Goal: Task Accomplishment & Management: Manage account settings

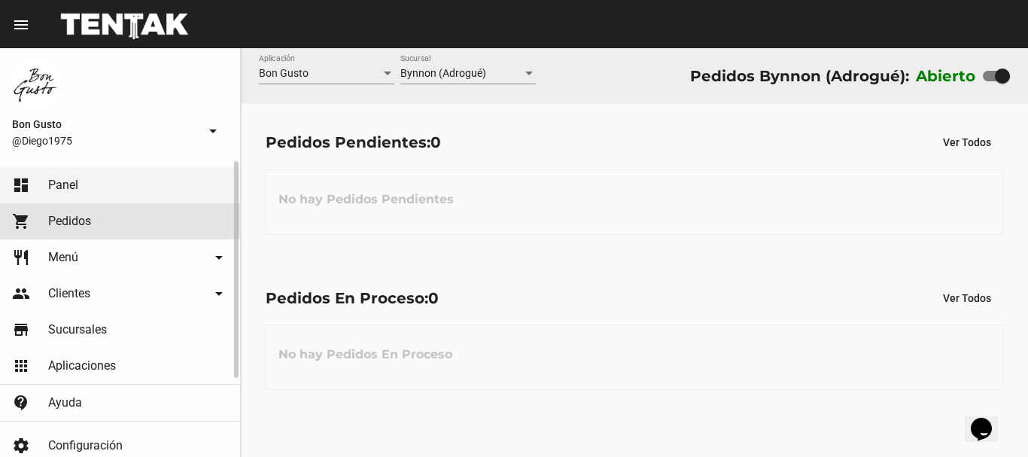
click at [93, 217] on link "shopping_cart Pedidos" at bounding box center [120, 221] width 240 height 36
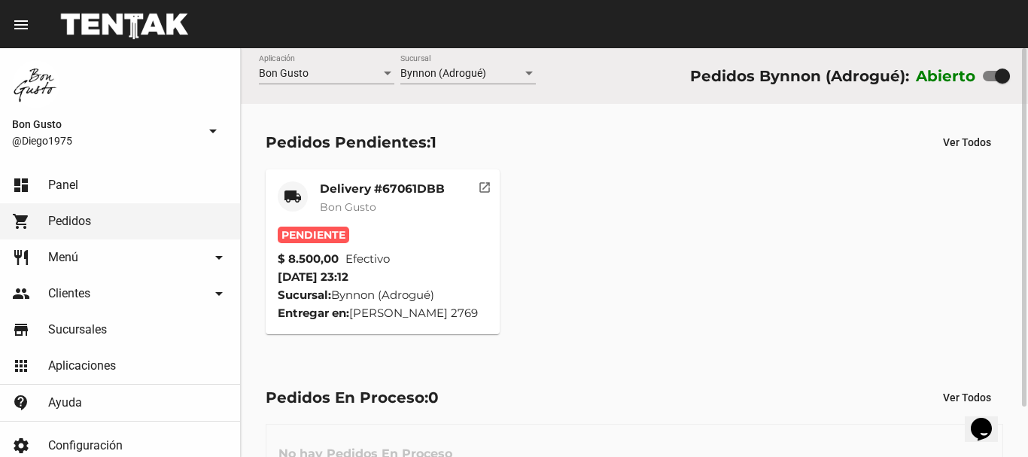
click at [445, 254] on div "$ 8.500,00 Efectivo" at bounding box center [383, 259] width 210 height 18
click at [476, 187] on button "open_in_new" at bounding box center [485, 184] width 30 height 30
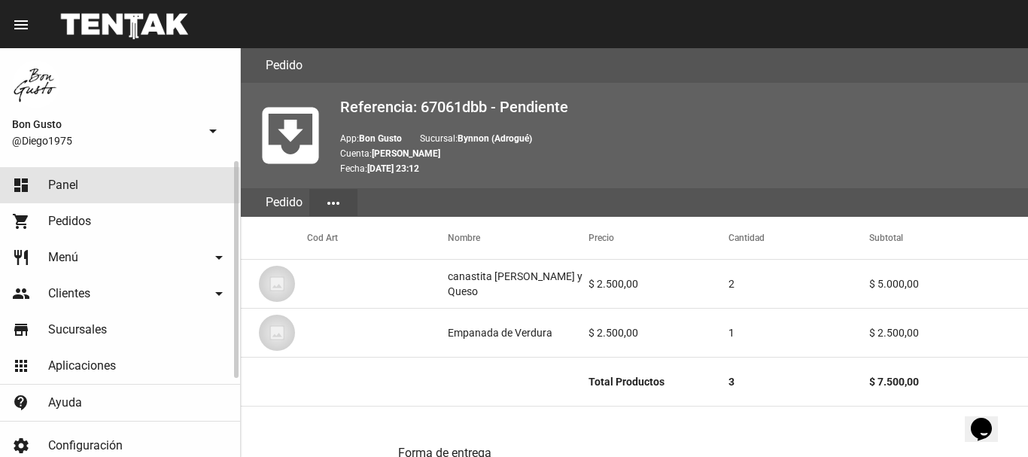
click at [75, 185] on span "Panel" at bounding box center [63, 185] width 30 height 15
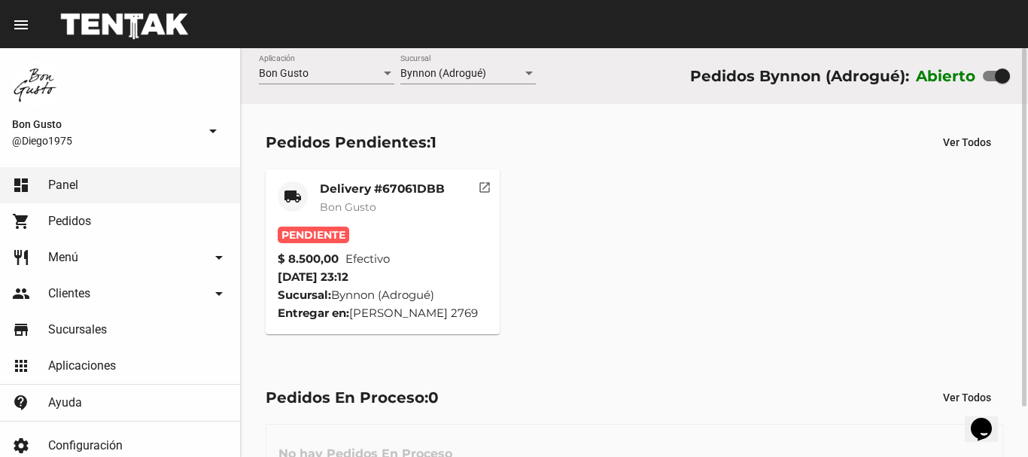
click at [408, 218] on div "Delivery #67061DBB Bon Gusto" at bounding box center [382, 203] width 125 height 45
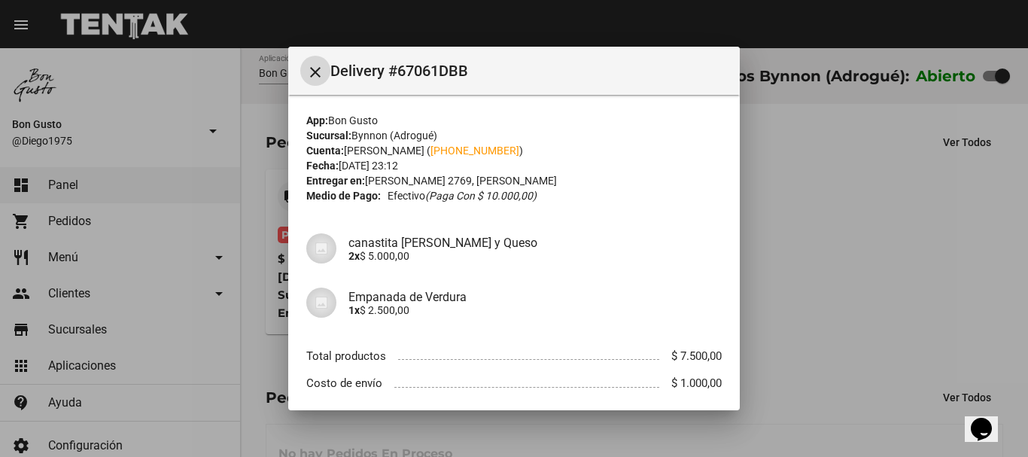
scroll to position [84, 0]
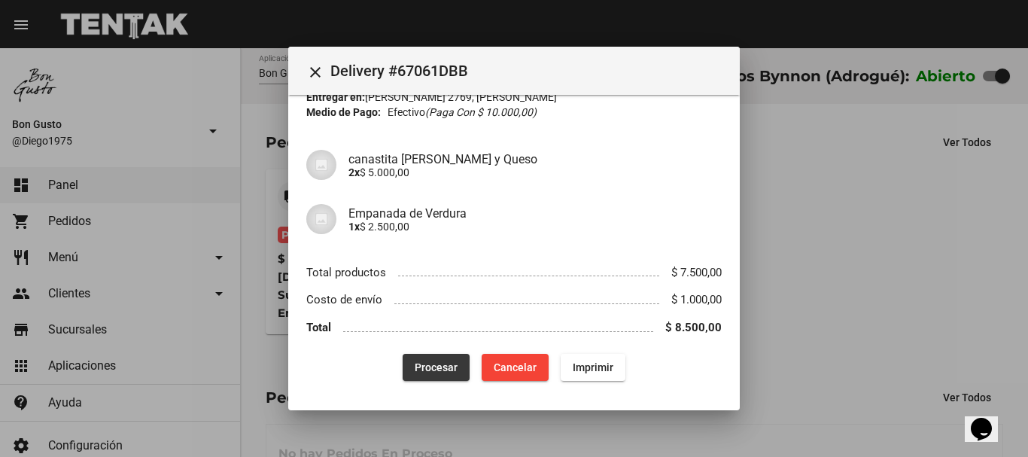
click at [421, 376] on button "Procesar" at bounding box center [436, 367] width 67 height 27
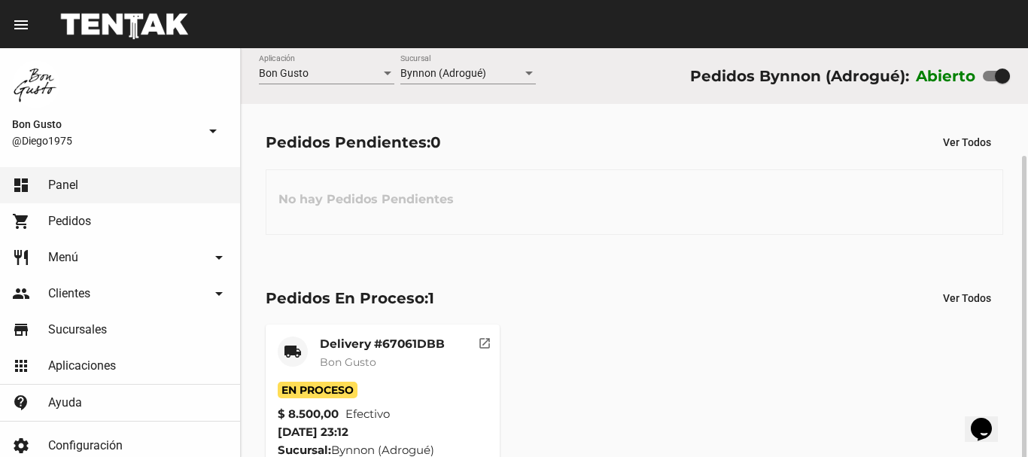
scroll to position [57, 0]
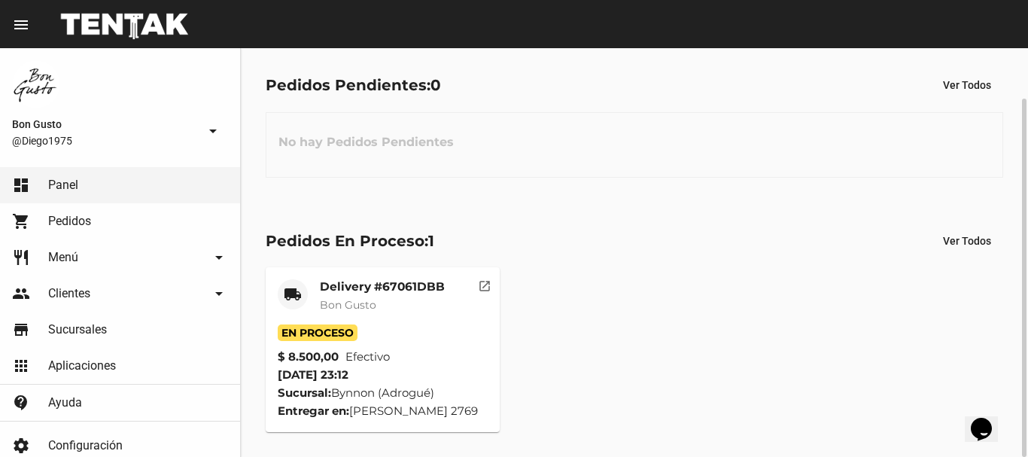
click at [492, 286] on button "open_in_new" at bounding box center [485, 282] width 30 height 30
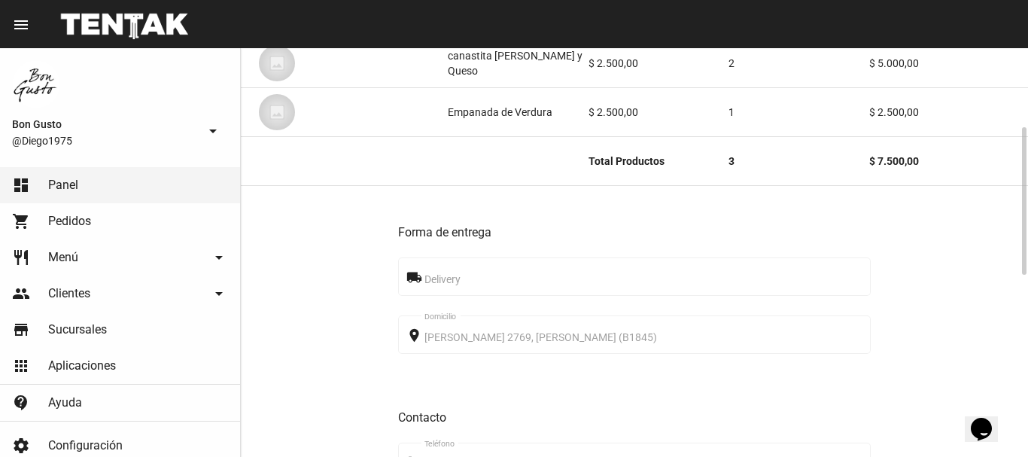
scroll to position [722, 0]
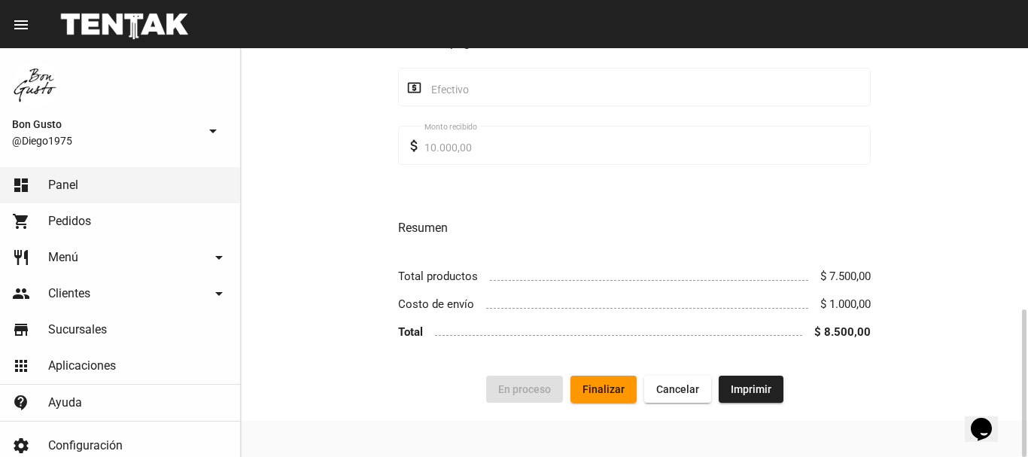
click at [591, 379] on button "Finalizar" at bounding box center [603, 389] width 66 height 27
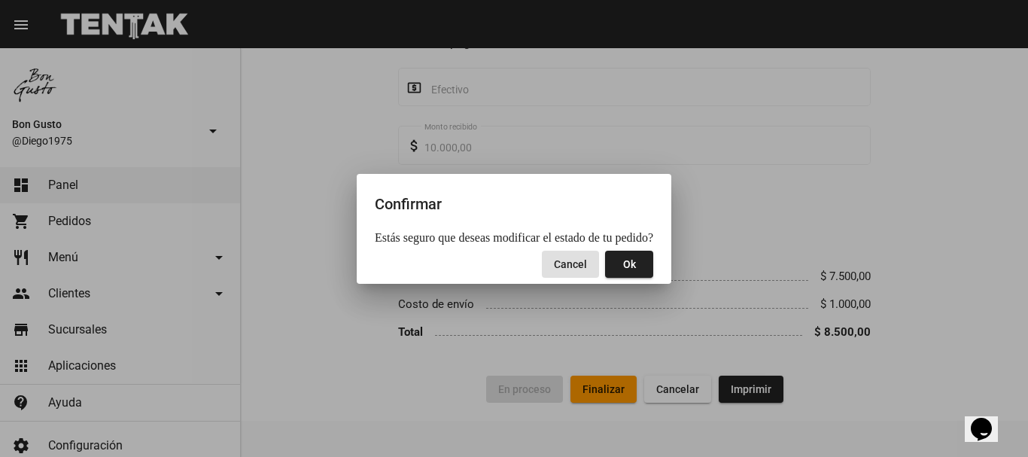
click at [627, 268] on span "Ok" at bounding box center [629, 264] width 13 height 12
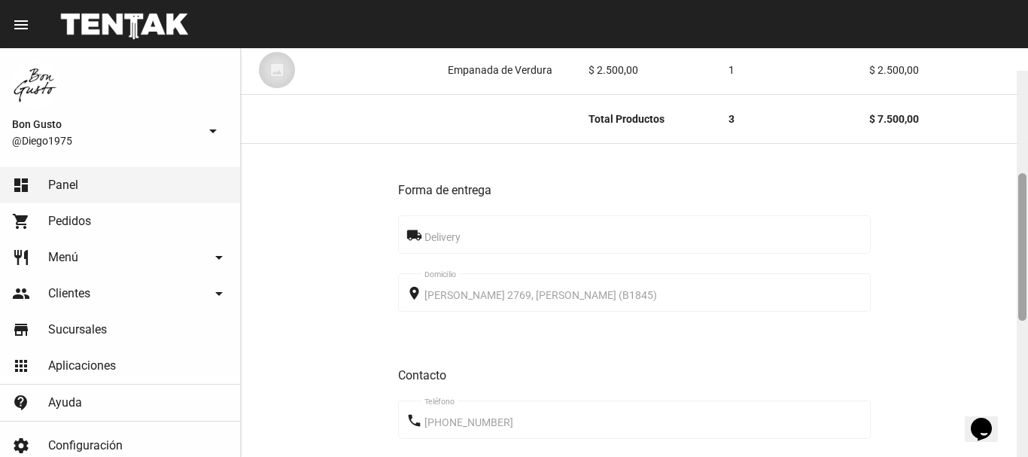
scroll to position [290, 0]
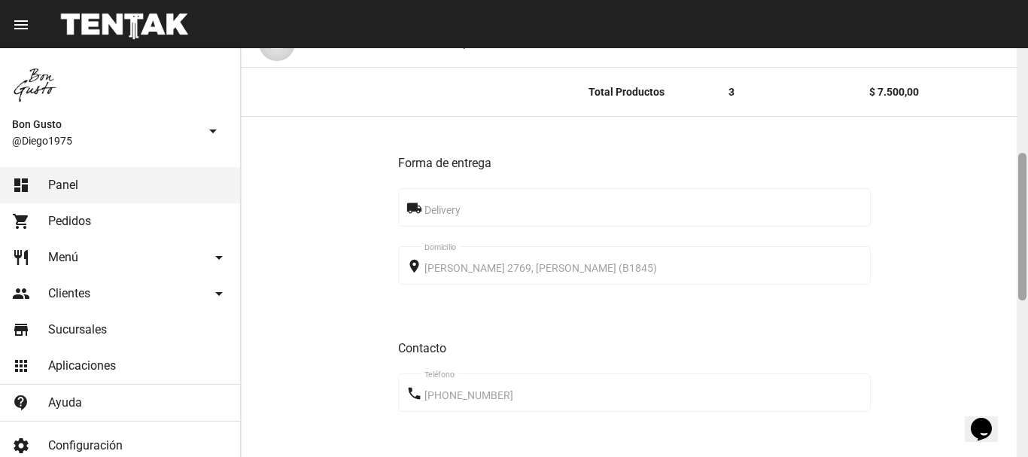
drag, startPoint x: 1019, startPoint y: 125, endPoint x: 1027, endPoint y: 230, distance: 104.9
click at [1027, 230] on div at bounding box center [1022, 252] width 11 height 409
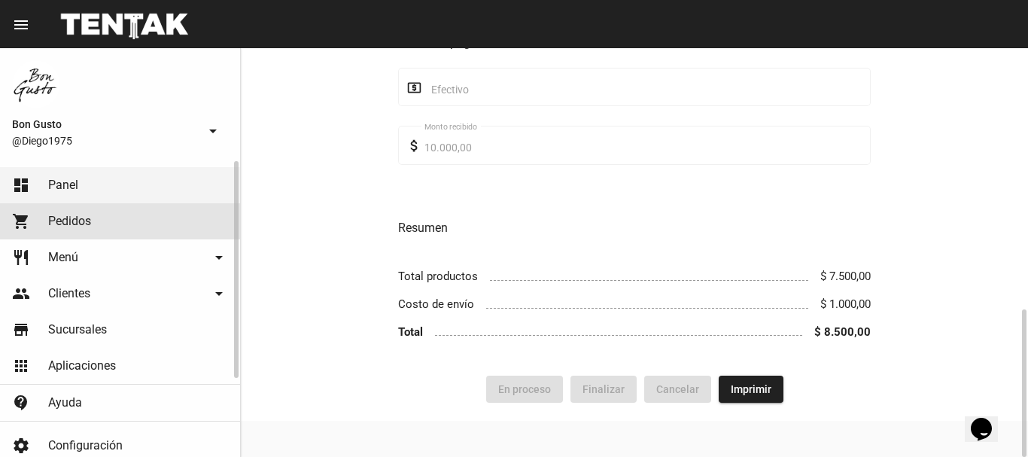
click at [61, 225] on span "Pedidos" at bounding box center [69, 221] width 43 height 15
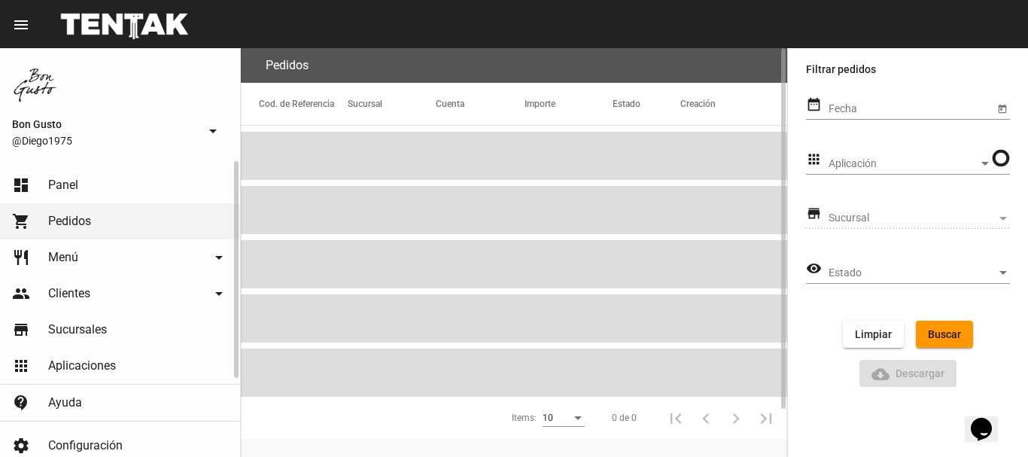
click at [73, 185] on span "Panel" at bounding box center [63, 185] width 30 height 15
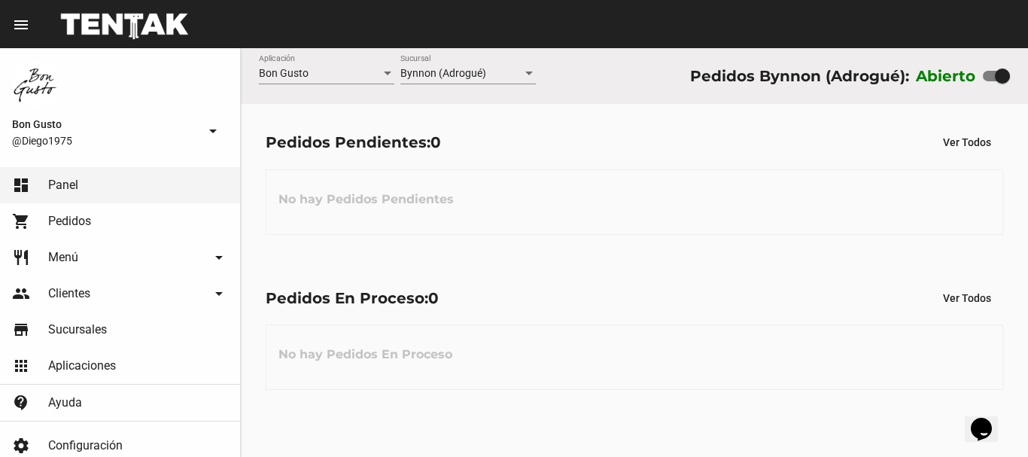
click at [990, 71] on div at bounding box center [996, 76] width 27 height 11
click at [990, 81] on input "checkbox" at bounding box center [990, 81] width 1 height 1
checkbox input "false"
